Goal: Task Accomplishment & Management: Complete application form

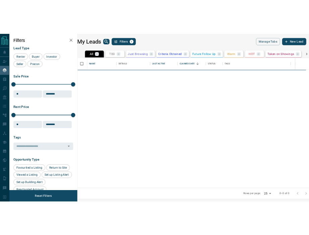
scroll to position [207, 367]
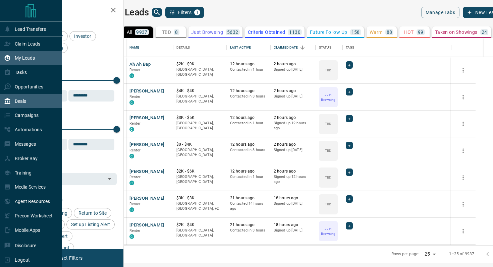
click at [21, 99] on div "Deals" at bounding box center [15, 101] width 22 height 11
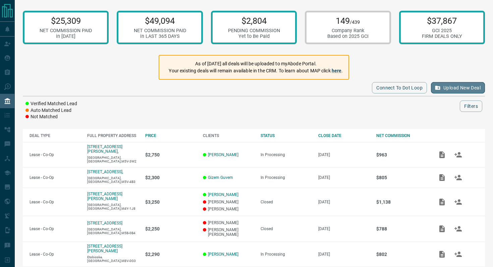
click at [450, 89] on button "Upload New Deal" at bounding box center [458, 87] width 54 height 11
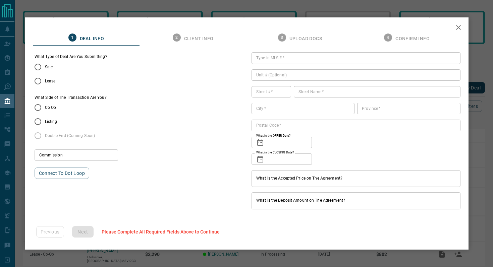
type input "***"
click at [270, 59] on input "Type in MLS #   *" at bounding box center [356, 57] width 209 height 11
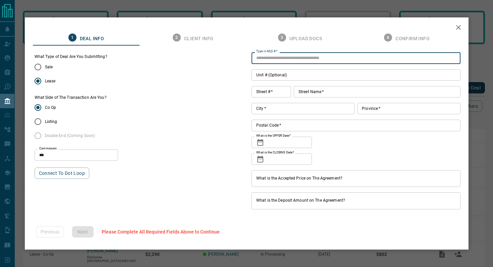
paste input "*********"
type input "*********"
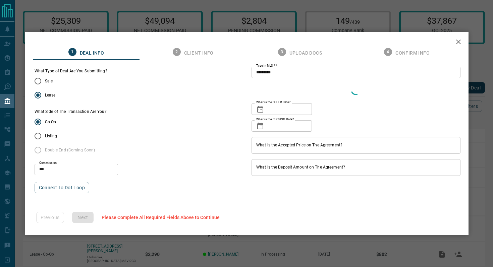
click at [215, 97] on div "What Type of Deal Are You Submitting? Sale Lease What Side of The Transaction A…" at bounding box center [139, 130] width 209 height 125
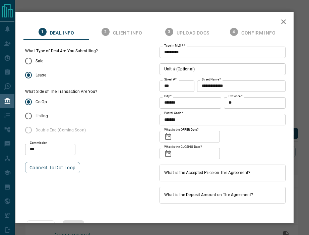
click at [168, 138] on icon at bounding box center [168, 137] width 8 height 8
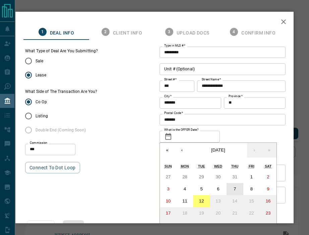
click at [234, 186] on button "7" at bounding box center [235, 189] width 17 height 12
type input "**********"
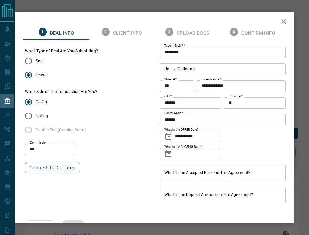
click at [170, 153] on icon at bounding box center [168, 154] width 8 height 8
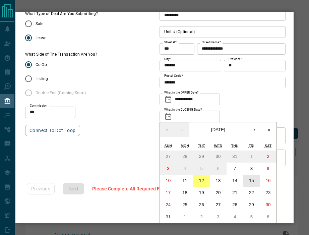
click at [253, 183] on abbr "15" at bounding box center [251, 180] width 5 height 5
type input "**********"
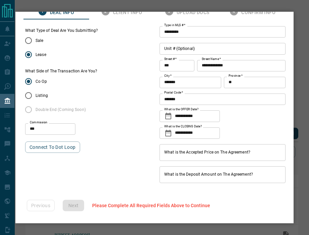
scroll to position [20, 0]
click at [178, 153] on input "What is the Accepted Price on The Agreement?" at bounding box center [223, 152] width 126 height 17
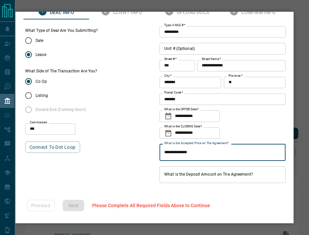
type input "**********"
click at [195, 177] on input "What is the Deposit Amount on The Agreement?" at bounding box center [223, 174] width 126 height 17
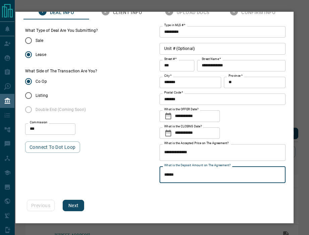
type input "******"
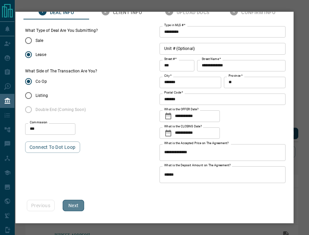
click at [80, 203] on button "Next" at bounding box center [73, 205] width 21 height 11
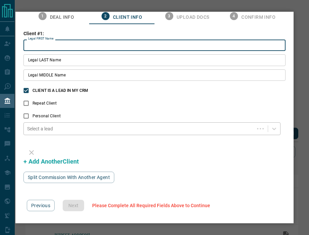
click at [43, 132] on div "Select a lead" at bounding box center [139, 128] width 231 height 9
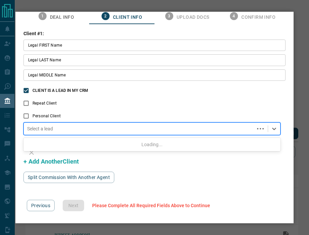
scroll to position [0, 0]
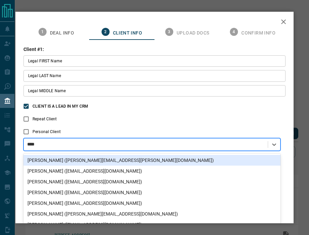
type input "*****"
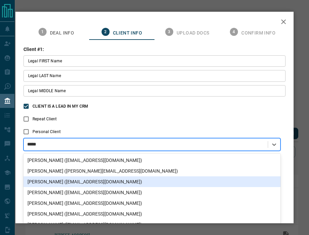
click at [62, 180] on div "[PERSON_NAME] ([EMAIL_ADDRESS][DOMAIN_NAME])" at bounding box center [151, 182] width 257 height 11
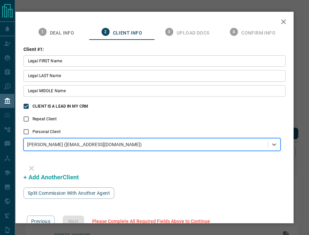
click at [42, 62] on input "Legal FIRST Name" at bounding box center [154, 60] width 262 height 11
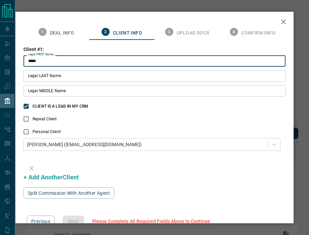
type input "*****"
click at [48, 82] on div "Legal FIRST Name ***** Legal FIRST Name Legal LAST Name Legal LAST Name Legal M…" at bounding box center [154, 77] width 262 height 45
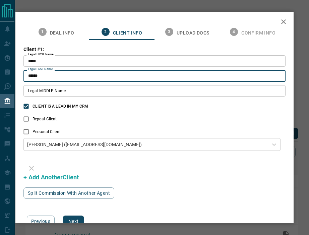
scroll to position [16, 0]
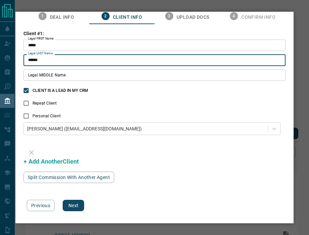
type input "******"
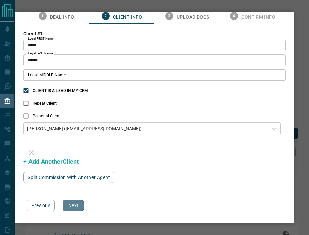
click at [77, 206] on button "Next" at bounding box center [73, 205] width 21 height 11
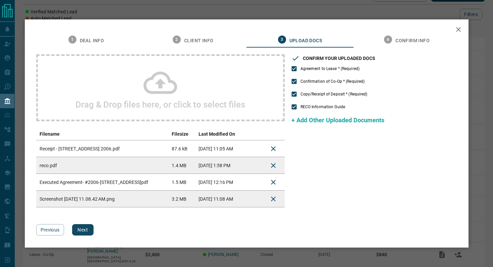
scroll to position [133, 0]
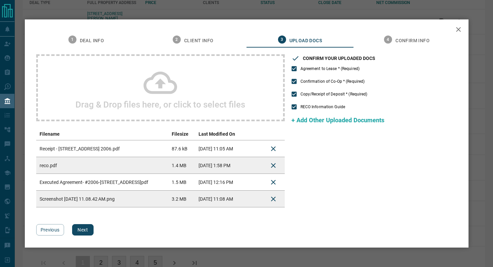
click at [85, 228] on button "Next" at bounding box center [82, 230] width 21 height 11
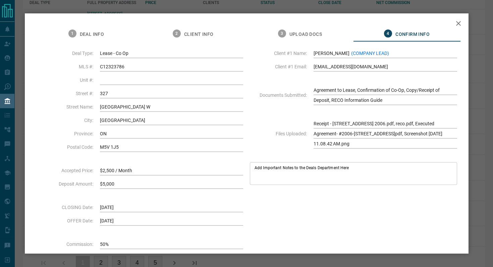
scroll to position [49, 0]
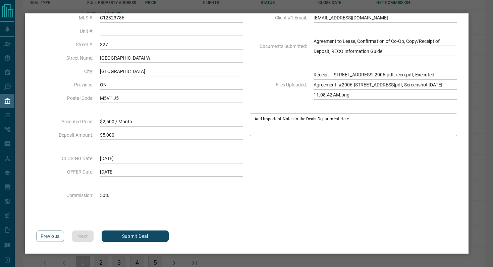
click at [148, 233] on button "Submit Deal" at bounding box center [135, 236] width 67 height 11
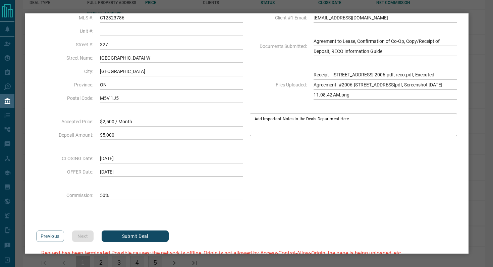
scroll to position [78, 0]
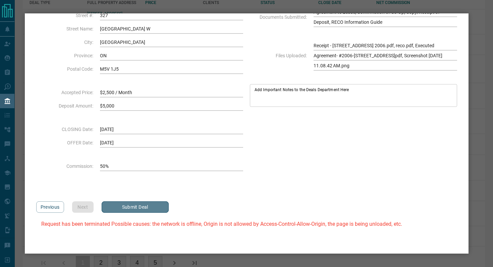
click at [148, 208] on button "Submit Deal" at bounding box center [135, 207] width 67 height 11
click at [150, 211] on button "Submit Deal" at bounding box center [135, 207] width 67 height 11
click at [40, 209] on button "Previous" at bounding box center [50, 207] width 28 height 11
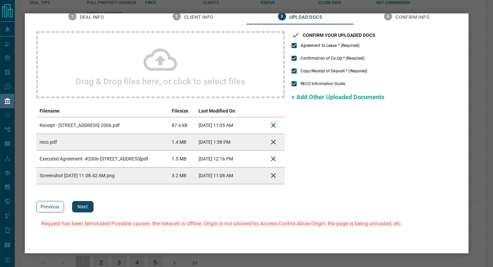
scroll to position [17, 0]
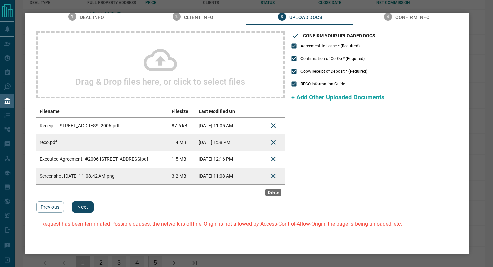
click at [274, 176] on icon "Delete" at bounding box center [273, 176] width 5 height 5
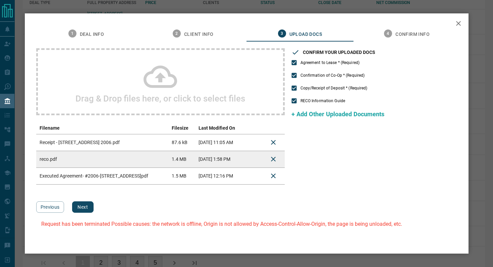
click at [86, 207] on button "Next" at bounding box center [82, 207] width 21 height 11
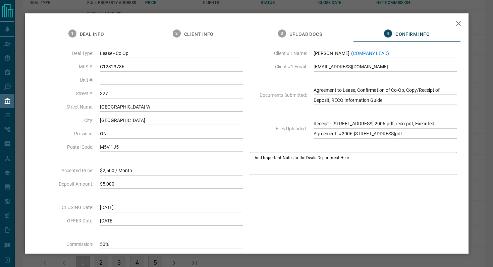
scroll to position [78, 0]
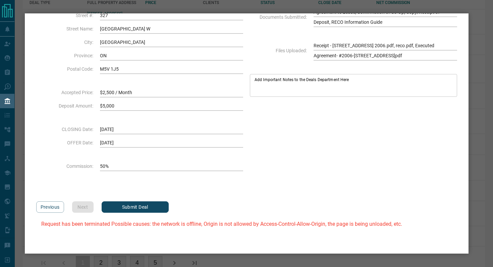
click at [150, 205] on button "Submit Deal" at bounding box center [135, 207] width 67 height 11
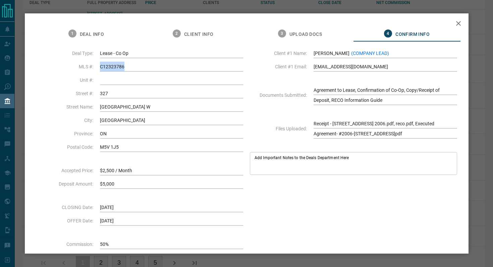
drag, startPoint x: 127, startPoint y: 67, endPoint x: 92, endPoint y: 67, distance: 34.2
click at [92, 67] on li "MLS # C12323786" at bounding box center [139, 67] width 207 height 10
copy li "C12323786"
click at [459, 20] on icon "button" at bounding box center [459, 23] width 8 height 8
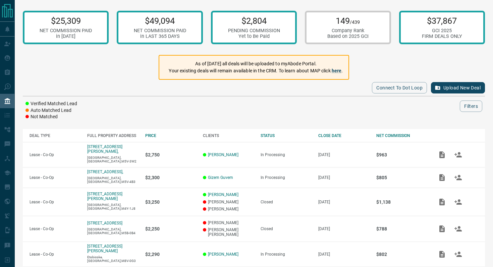
click at [443, 88] on button "Upload New Deal" at bounding box center [458, 87] width 54 height 11
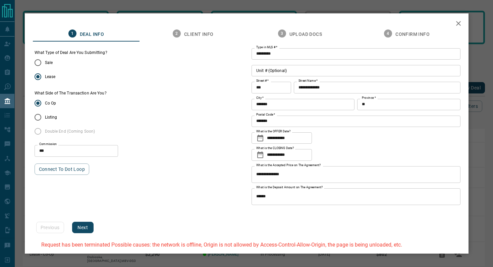
click at [82, 227] on button "Next" at bounding box center [82, 227] width 21 height 11
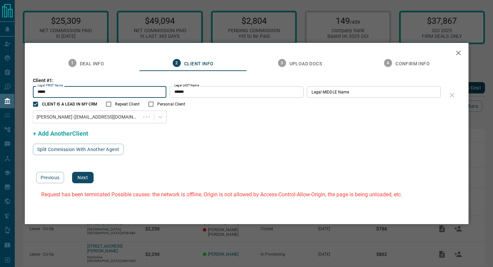
click at [88, 177] on button "Next" at bounding box center [82, 177] width 21 height 11
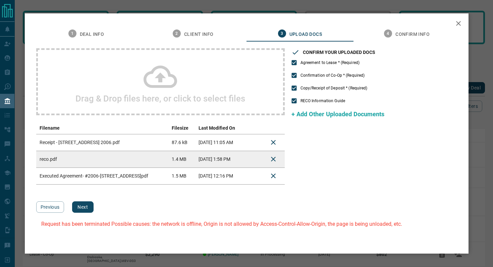
click at [85, 208] on button "Next" at bounding box center [82, 207] width 21 height 11
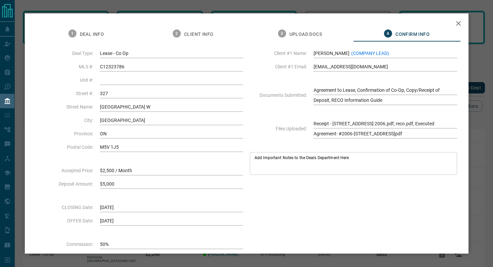
scroll to position [78, 0]
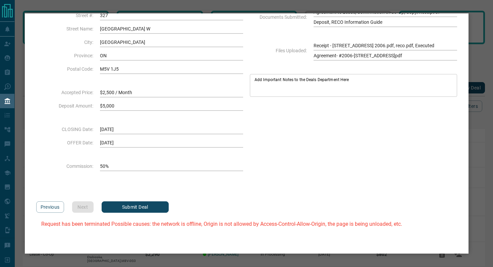
click at [133, 207] on button "Submit Deal" at bounding box center [135, 207] width 67 height 11
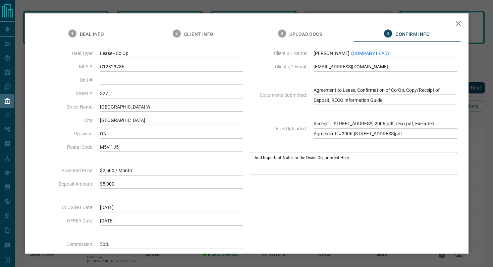
click at [462, 25] on icon "button" at bounding box center [459, 23] width 8 height 8
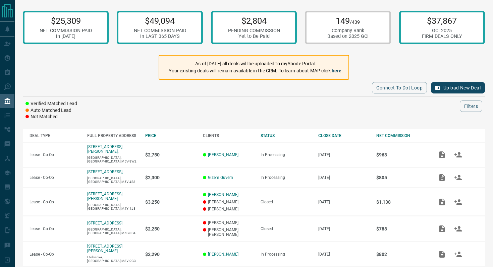
click at [444, 88] on button "Upload New Deal" at bounding box center [458, 87] width 54 height 11
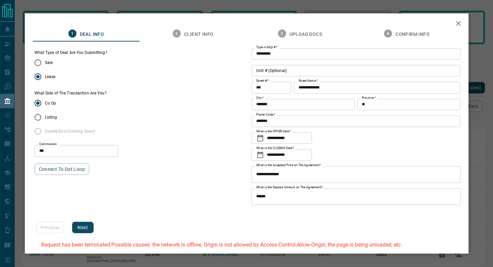
click at [49, 228] on div "Previous Next Request has been terminated Possible causes: the network is offli…" at bounding box center [248, 242] width 425 height 41
